Goal: Information Seeking & Learning: Learn about a topic

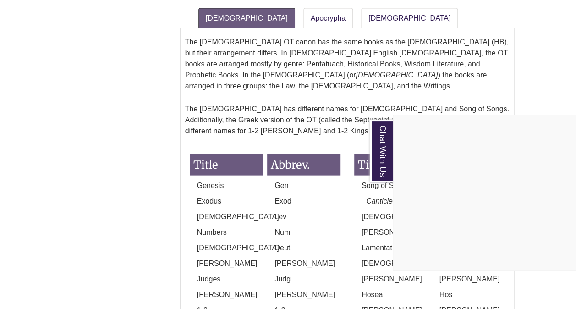
scroll to position [914, 0]
click at [337, 143] on div "Chat With Us" at bounding box center [288, 154] width 576 height 309
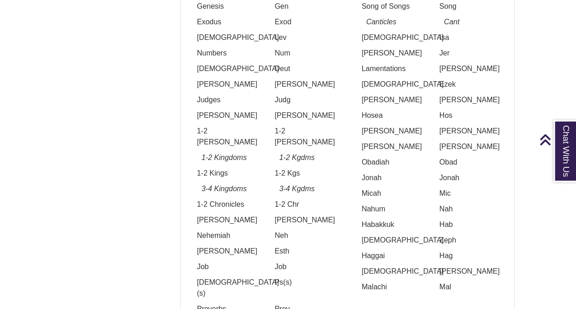
scroll to position [1095, 0]
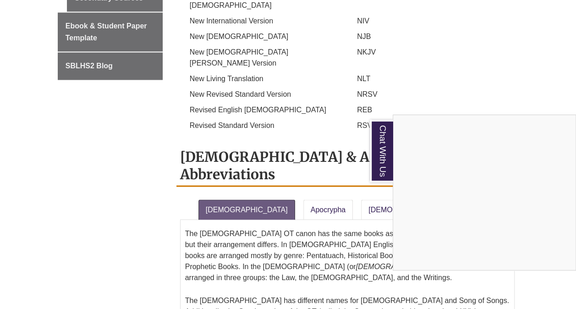
scroll to position [723, 0]
click at [343, 72] on div "Chat With Us" at bounding box center [288, 154] width 576 height 309
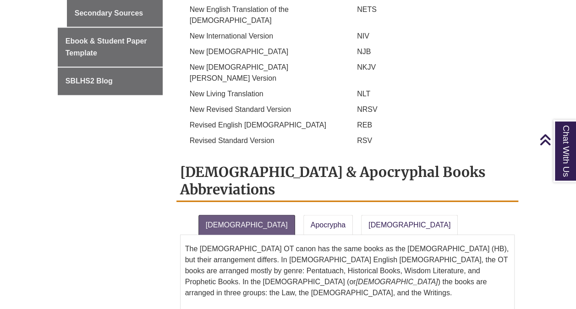
scroll to position [709, 0]
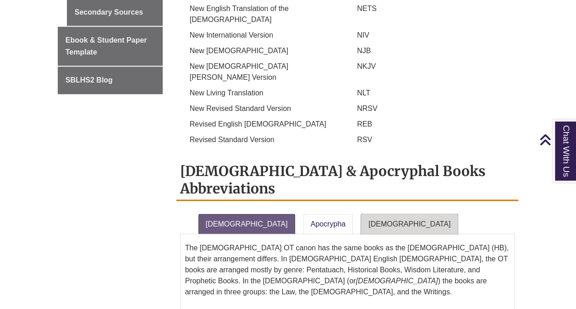
click at [361, 214] on link "[DEMOGRAPHIC_DATA]" at bounding box center [409, 224] width 97 height 20
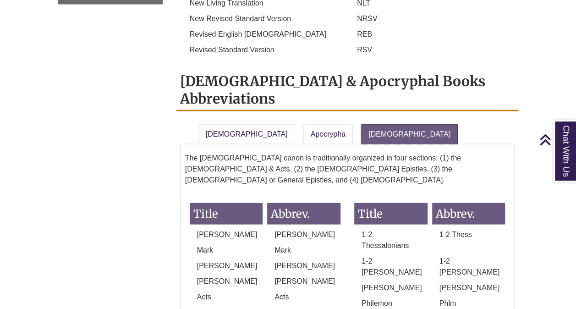
scroll to position [799, 0]
